Goal: Transaction & Acquisition: Purchase product/service

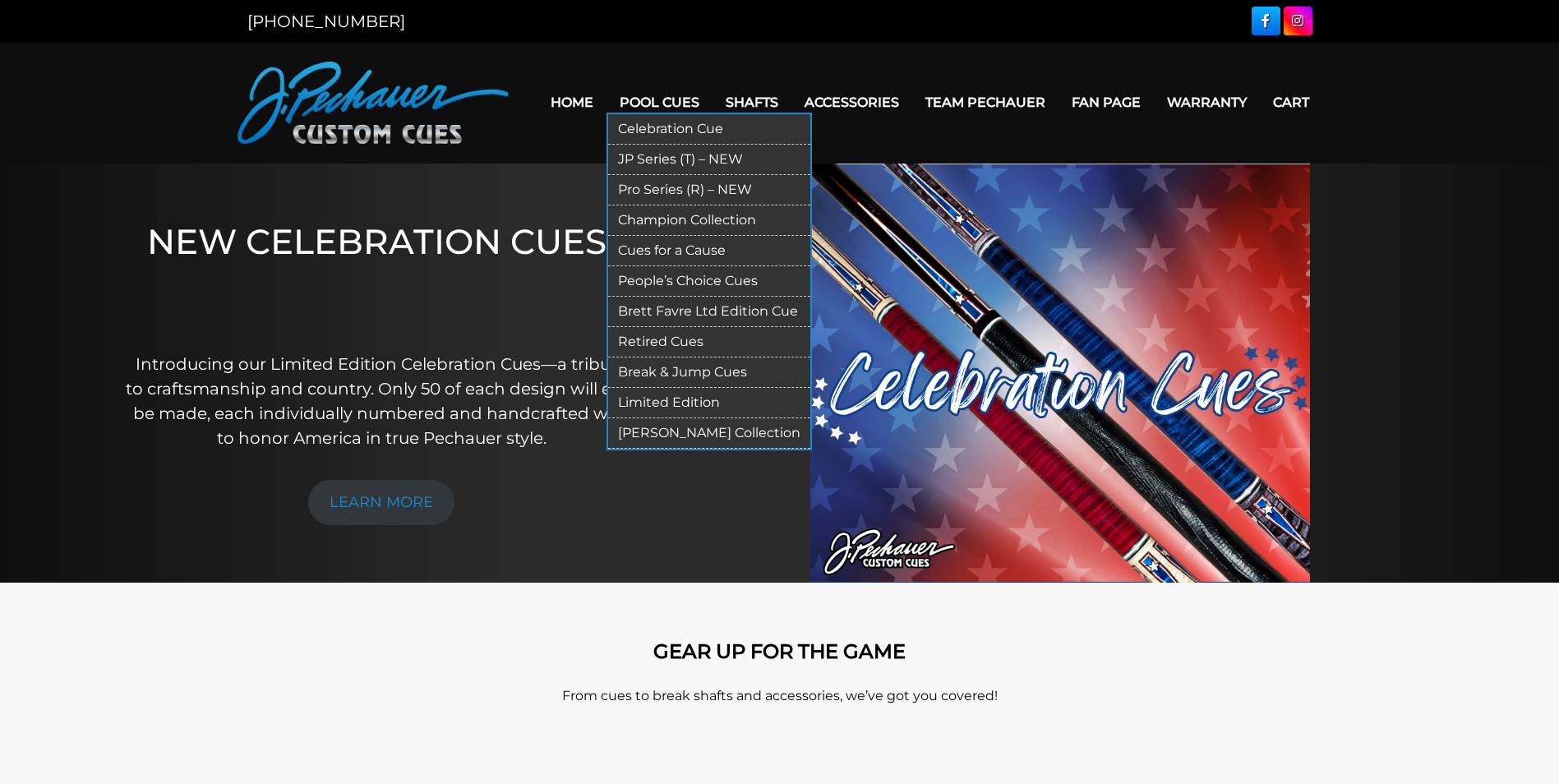
click at [668, 187] on link "Pro Series (R) – NEW" at bounding box center [709, 190] width 202 height 30
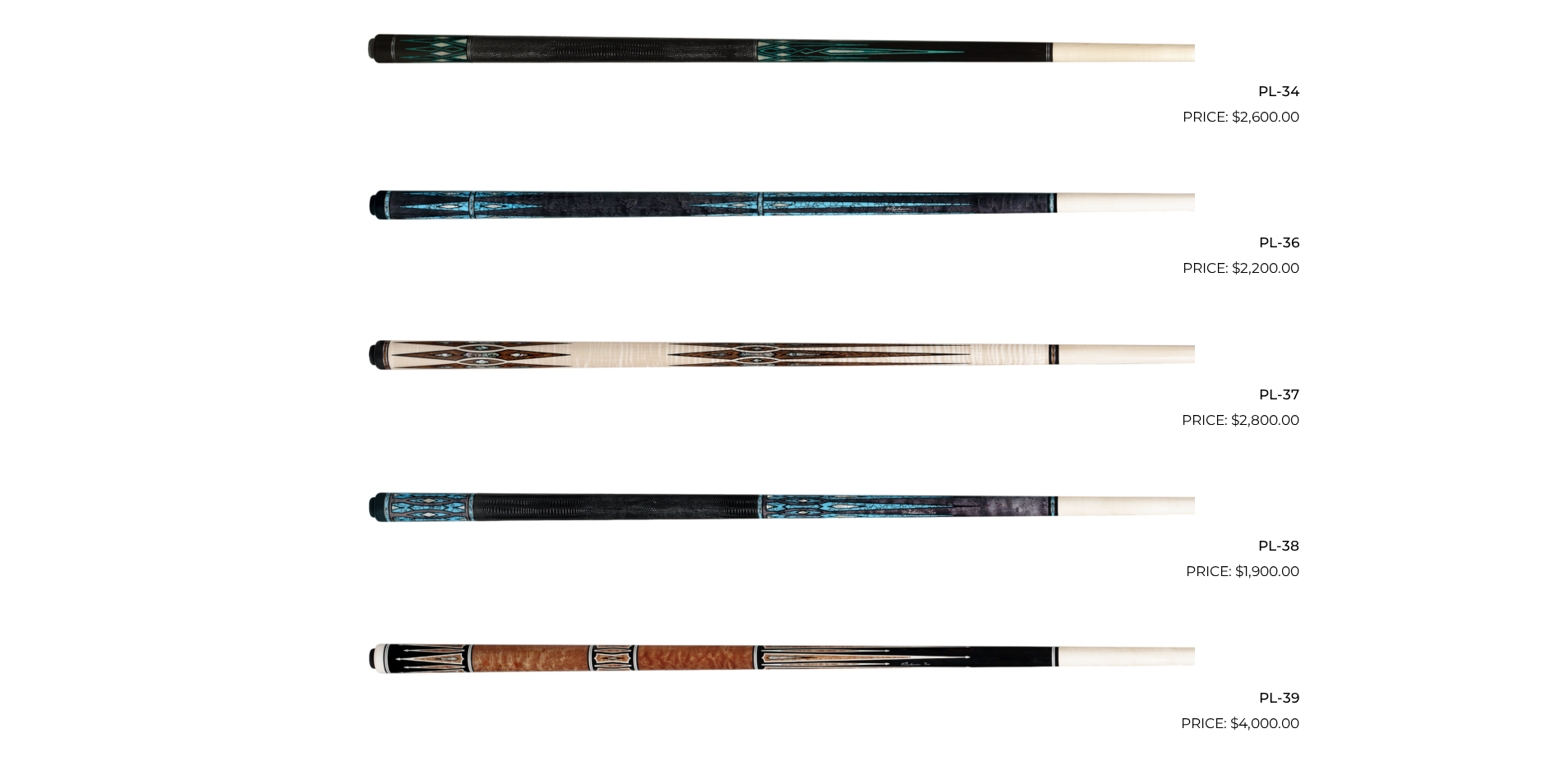
scroll to position [4319, 0]
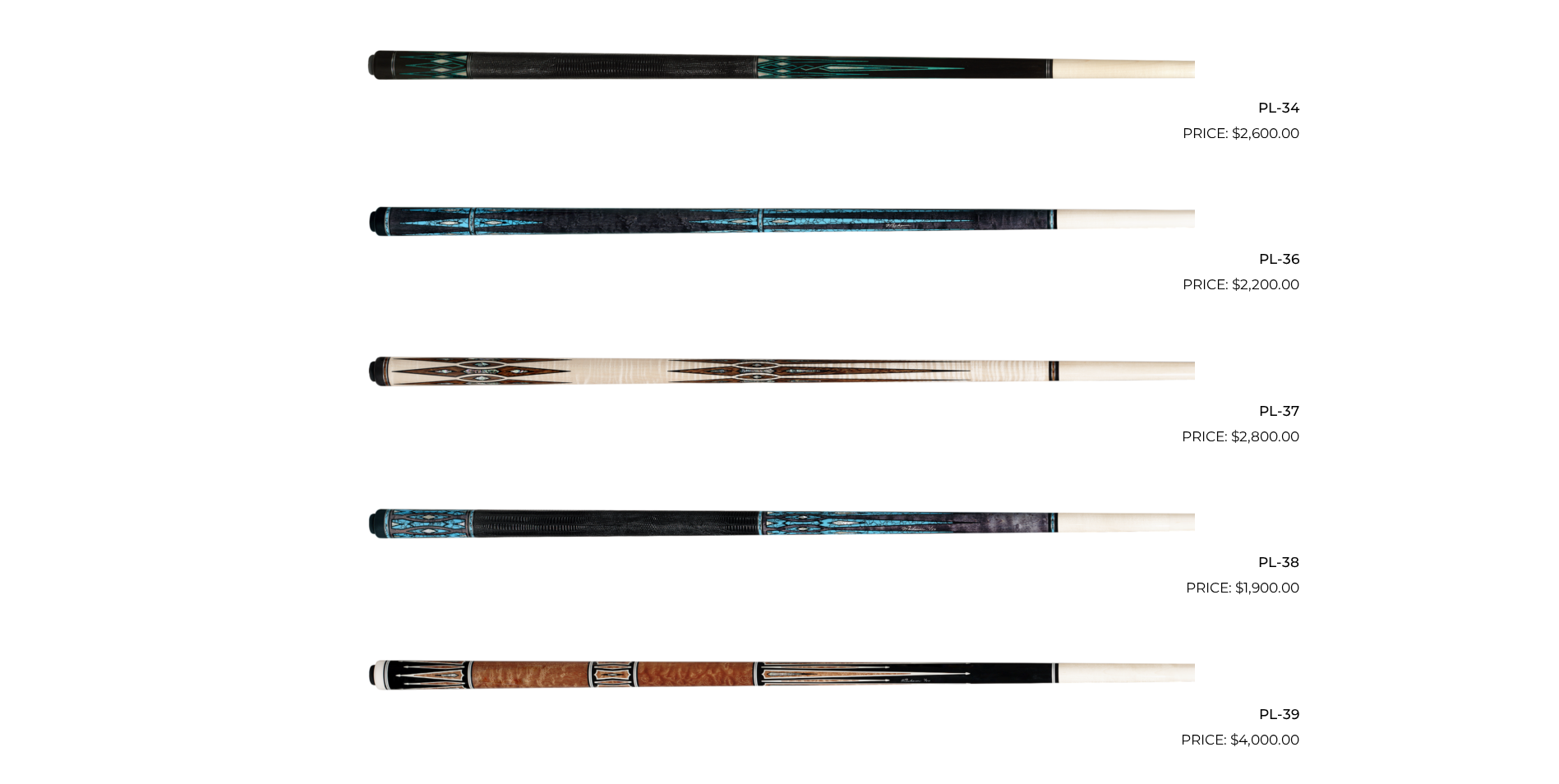
click at [561, 361] on img at bounding box center [780, 371] width 830 height 138
click at [466, 368] on img at bounding box center [780, 371] width 830 height 138
